Goal: Check status: Check status

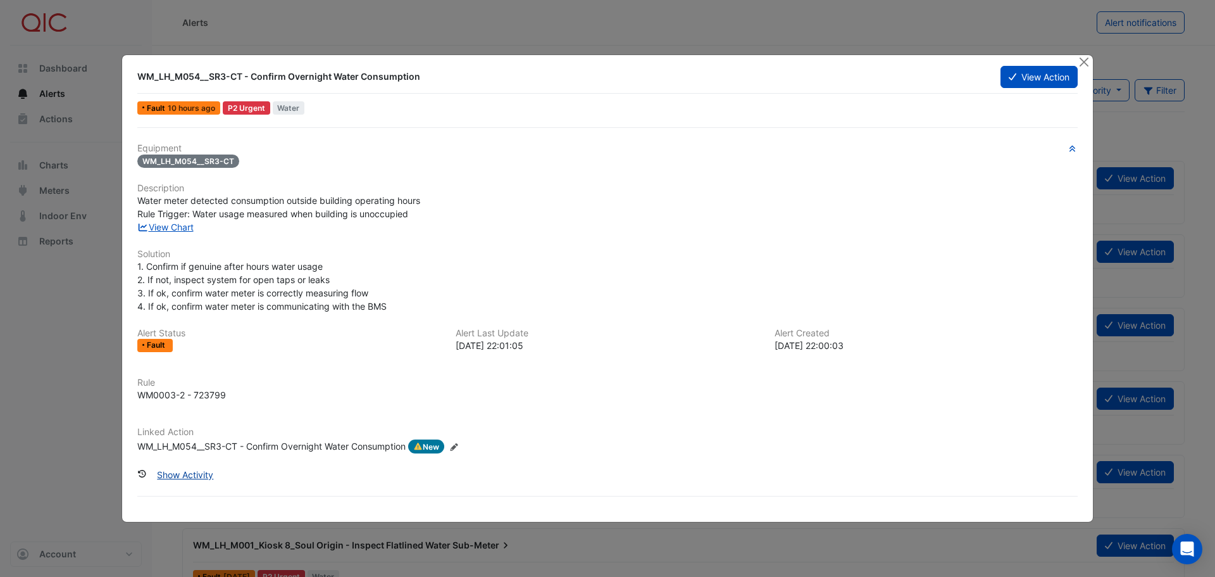
click at [188, 472] on button "Show Activity" at bounding box center [185, 474] width 73 height 22
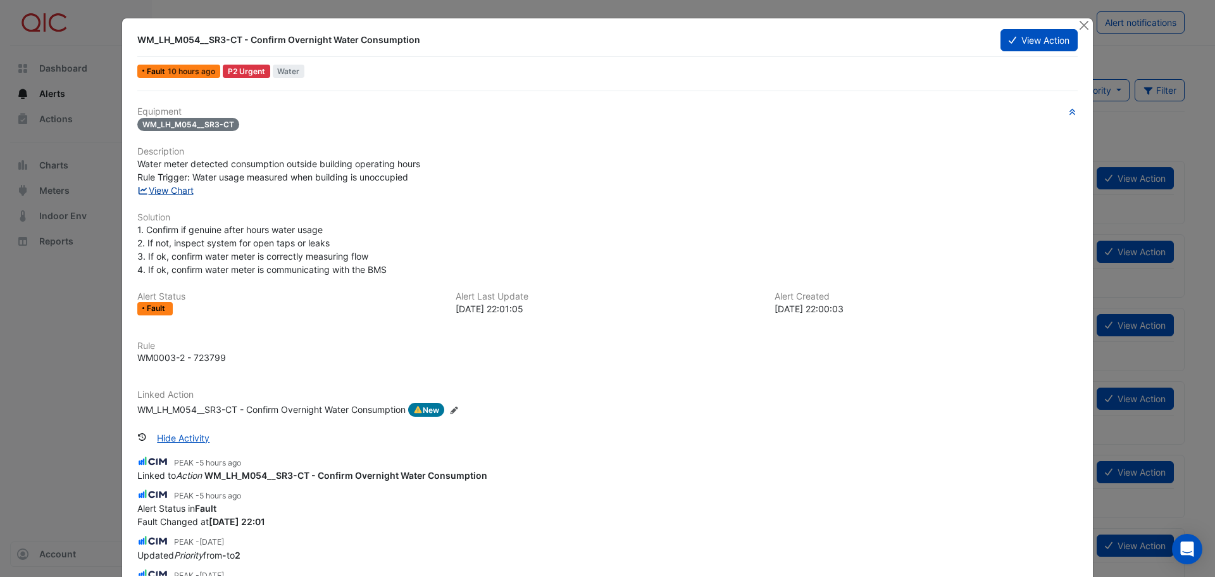
click at [161, 192] on link "View Chart" at bounding box center [165, 190] width 56 height 11
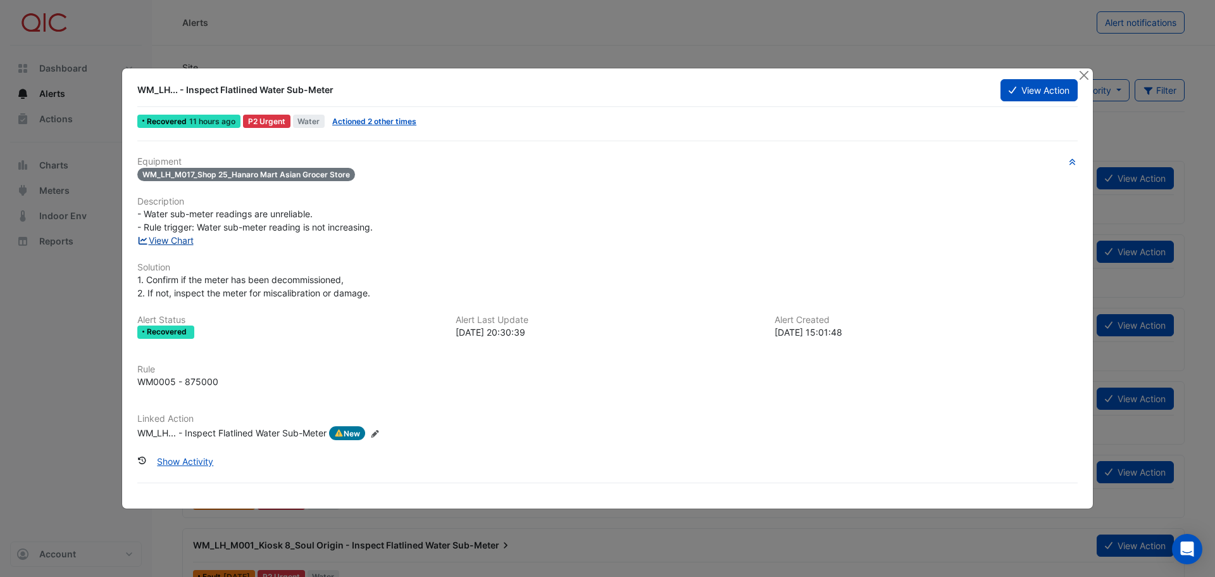
click at [180, 243] on link "View Chart" at bounding box center [165, 240] width 56 height 11
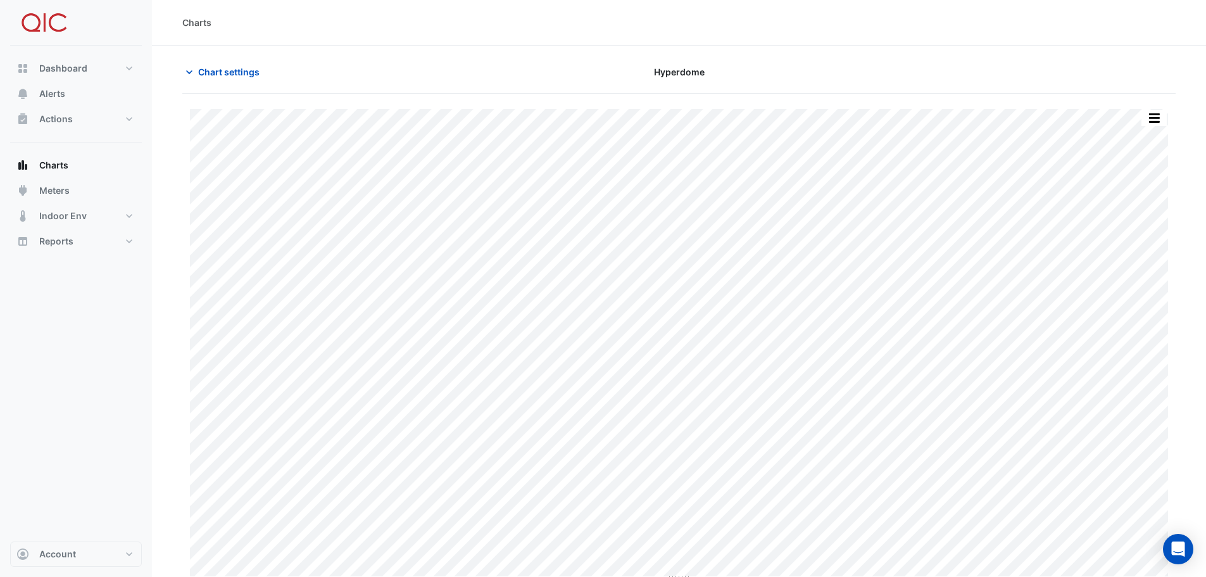
click at [178, 73] on div "Chart settings" at bounding box center [343, 72] width 336 height 22
click at [189, 73] on icon "button" at bounding box center [189, 72] width 13 height 13
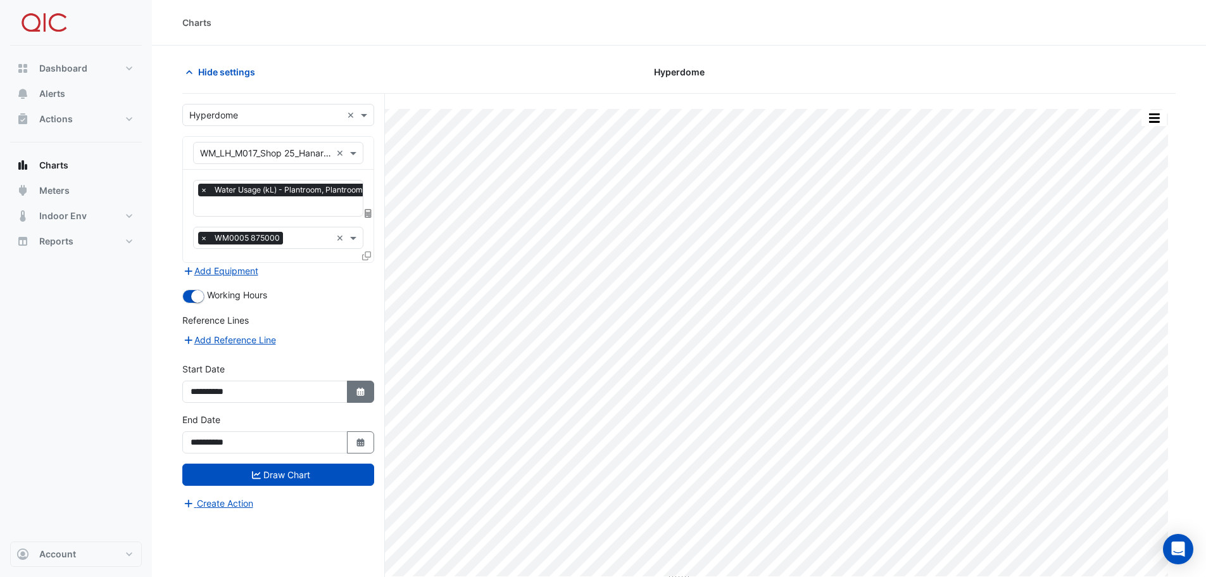
click at [366, 392] on button "Select Date" at bounding box center [361, 391] width 28 height 22
select select "*"
select select "****"
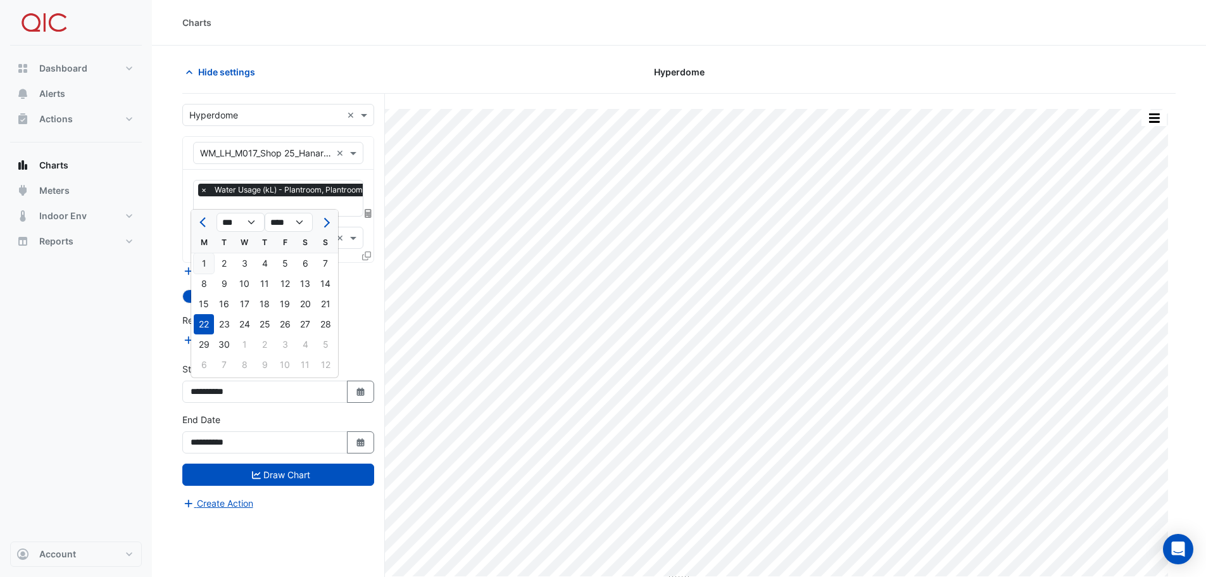
click at [199, 258] on div "1" at bounding box center [204, 263] width 20 height 20
type input "**********"
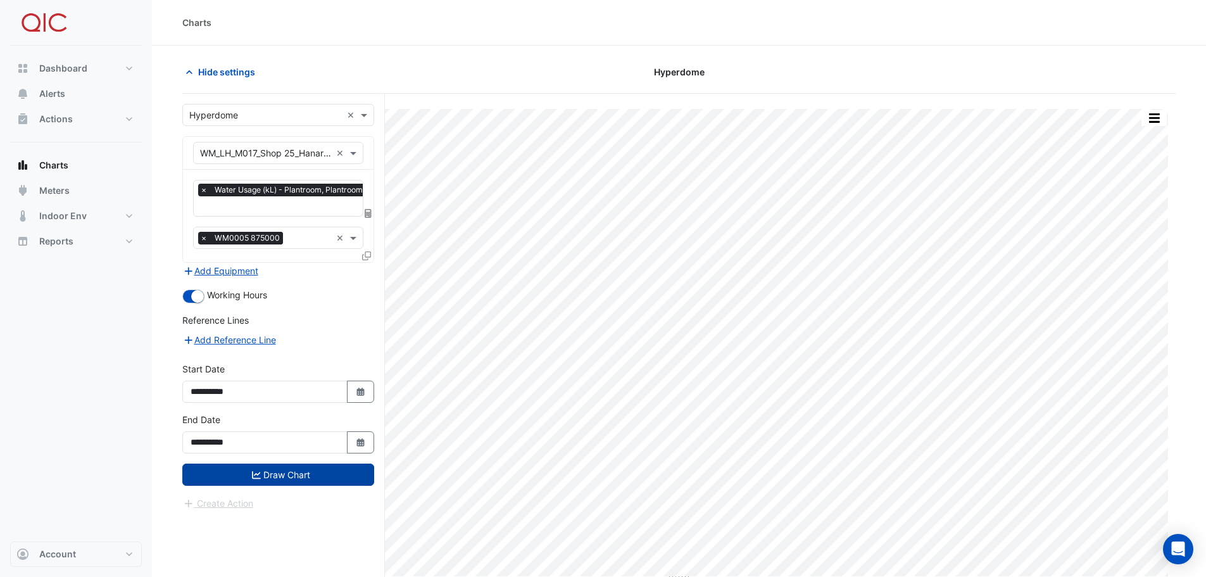
click at [337, 473] on button "Draw Chart" at bounding box center [278, 474] width 192 height 22
